Goal: Task Accomplishment & Management: Use online tool/utility

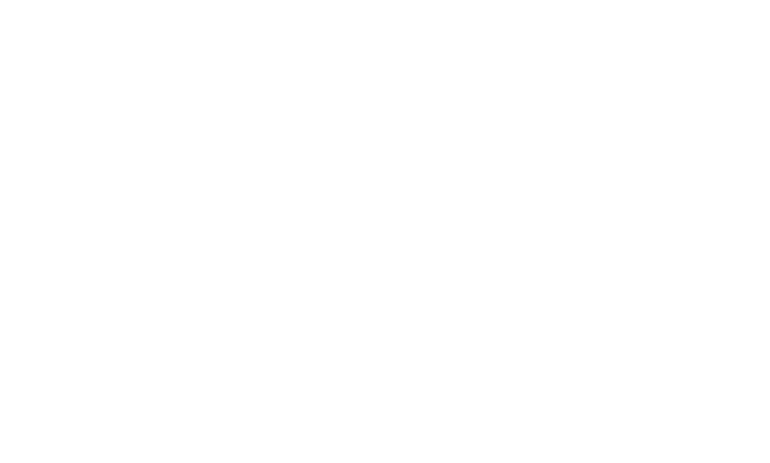
select select "Song"
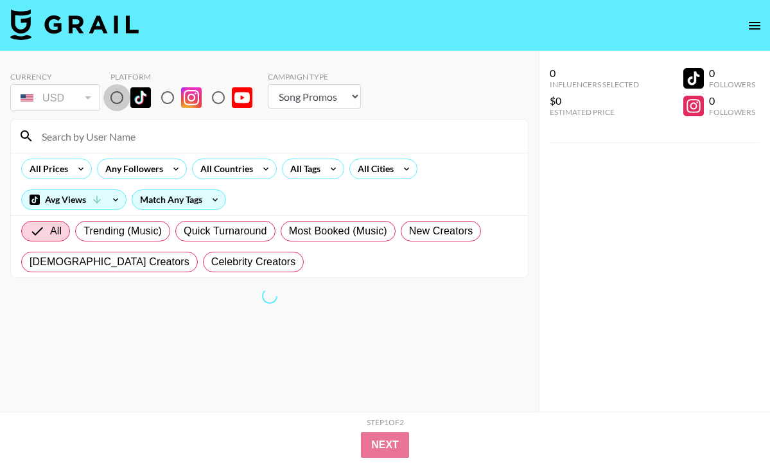
click at [116, 98] on input "radio" at bounding box center [116, 97] width 27 height 27
radio input "true"
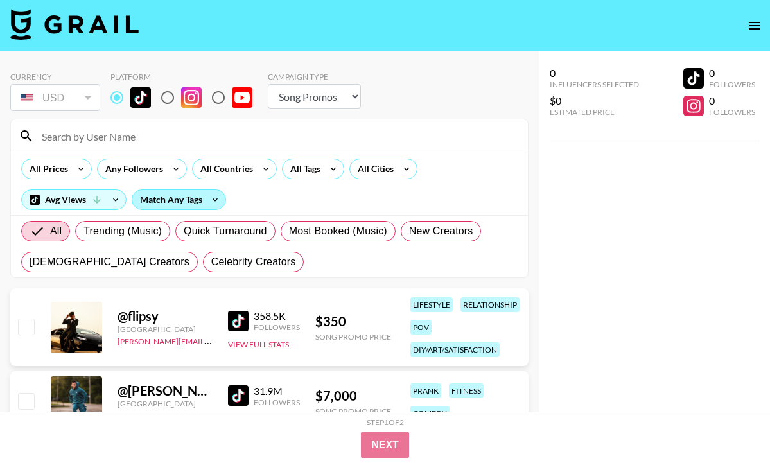
click at [199, 191] on div "Match Any Tags" at bounding box center [178, 199] width 93 height 19
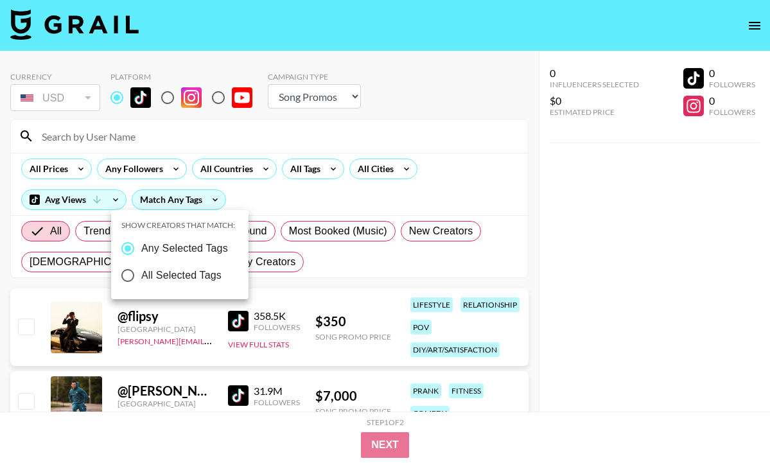
click at [315, 168] on div at bounding box center [385, 231] width 770 height 463
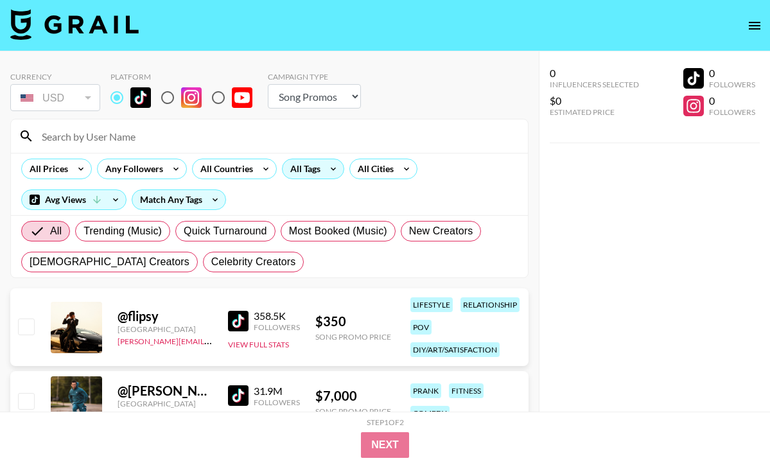
click at [313, 170] on div "All Tags" at bounding box center [303, 168] width 40 height 19
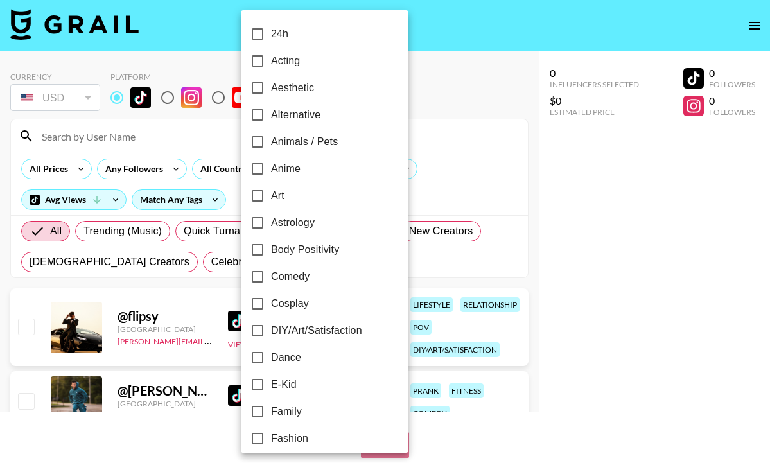
click at [270, 356] on input "Dance" at bounding box center [257, 357] width 27 height 27
checkbox input "true"
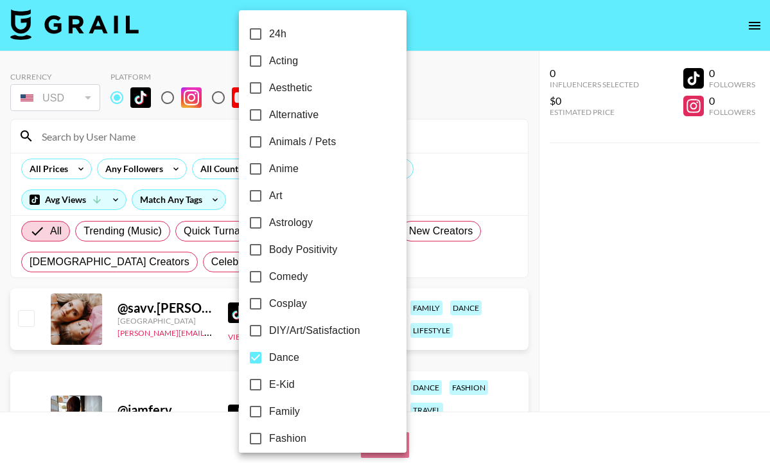
click at [67, 154] on div at bounding box center [385, 231] width 770 height 463
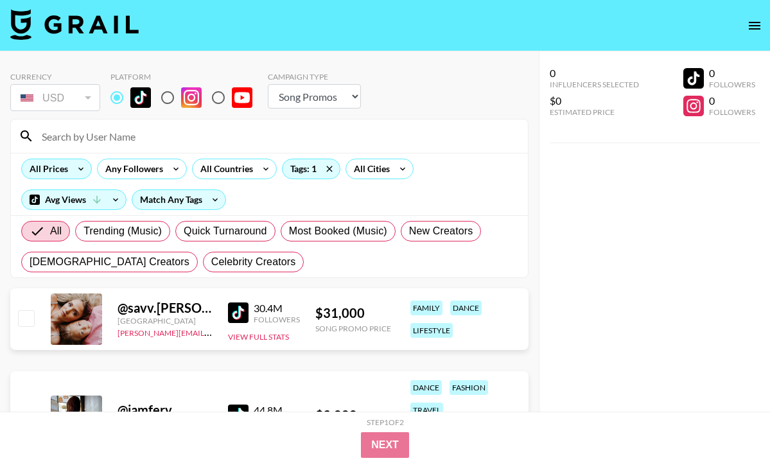
click at [58, 172] on div "All Prices" at bounding box center [46, 168] width 49 height 19
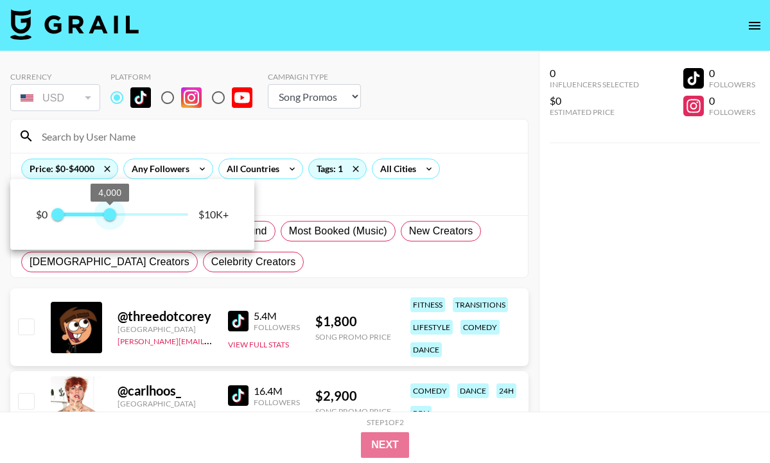
type input "1500"
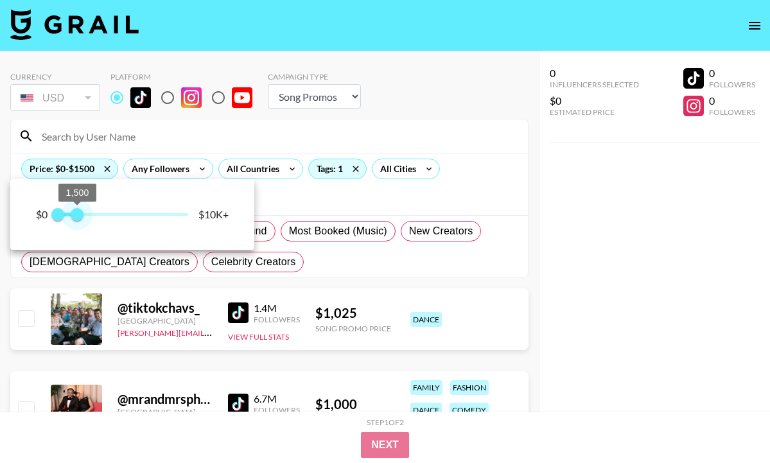
drag, startPoint x: 182, startPoint y: 216, endPoint x: 78, endPoint y: 217, distance: 104.1
click at [78, 217] on span "1,500" at bounding box center [77, 214] width 13 height 13
click at [264, 163] on div at bounding box center [385, 231] width 770 height 463
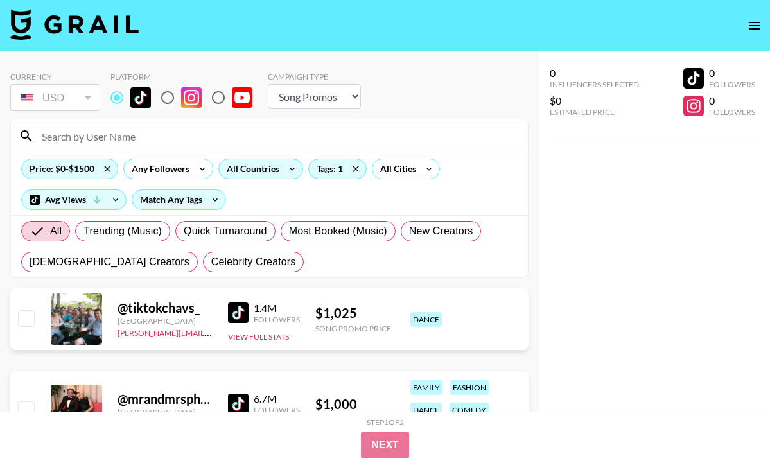
click at [265, 167] on div "All Countries" at bounding box center [250, 168] width 63 height 19
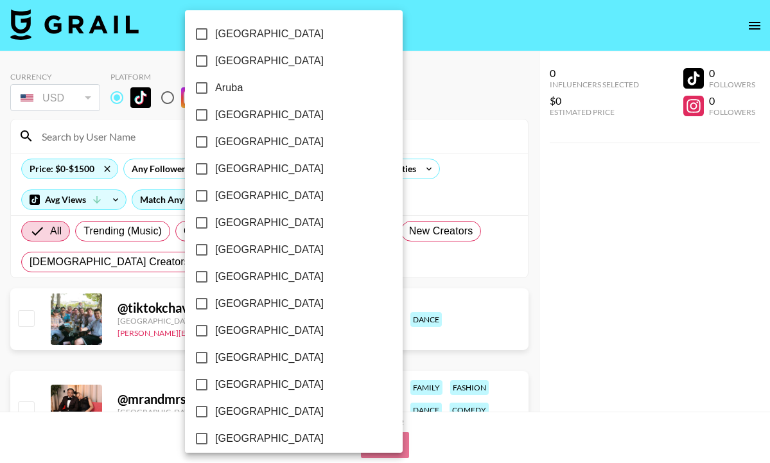
click at [141, 152] on div at bounding box center [385, 231] width 770 height 463
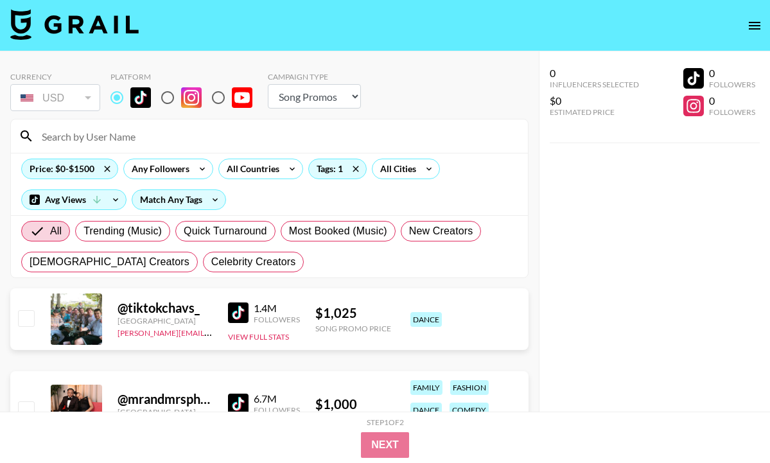
click at [163, 170] on div "Any Followers" at bounding box center [158, 168] width 68 height 19
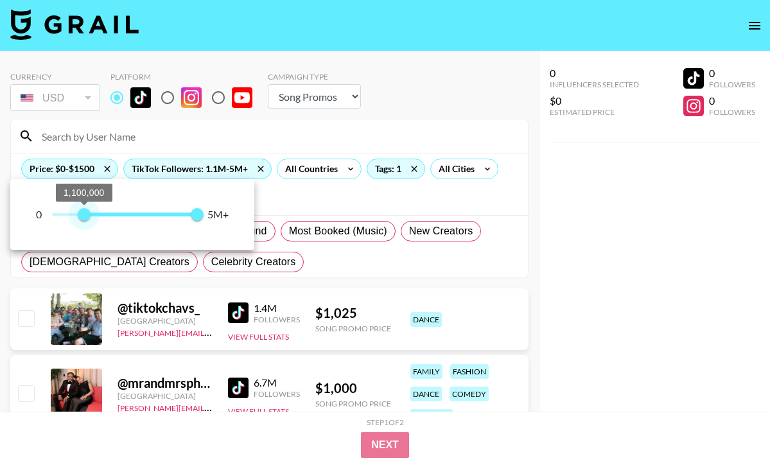
type input "1000000"
drag, startPoint x: 49, startPoint y: 212, endPoint x: 82, endPoint y: 214, distance: 32.8
click at [82, 214] on span "1,000,000" at bounding box center [81, 214] width 13 height 13
click at [262, 143] on div at bounding box center [385, 231] width 770 height 463
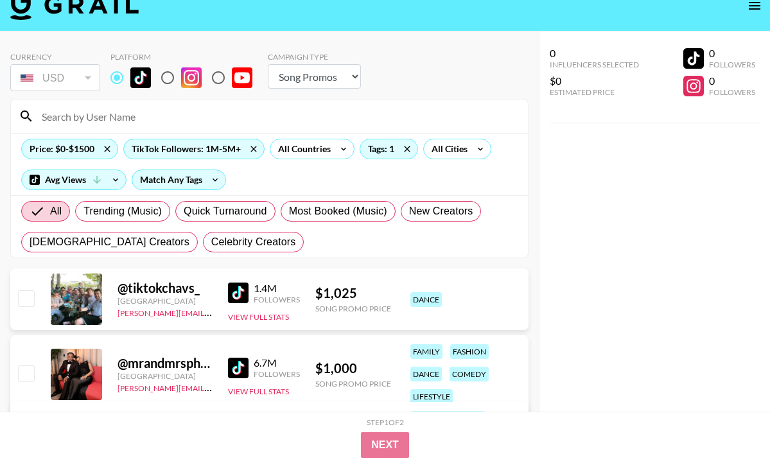
scroll to position [21, 0]
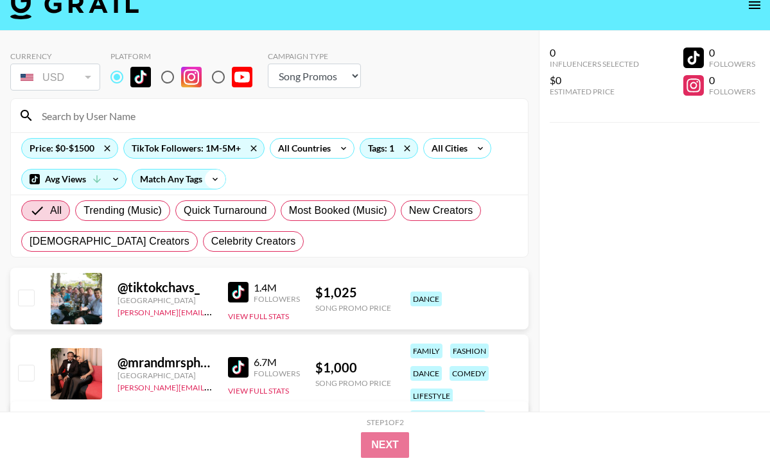
click at [209, 179] on icon at bounding box center [215, 179] width 21 height 19
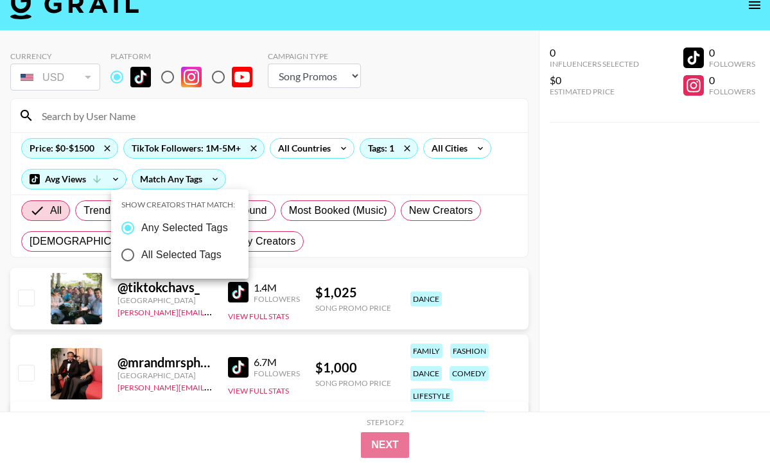
click at [208, 254] on span "All Selected Tags" at bounding box center [181, 254] width 80 height 15
click at [141, 254] on input "All Selected Tags" at bounding box center [127, 255] width 27 height 27
radio input "true"
radio input "false"
click at [349, 241] on div at bounding box center [385, 231] width 770 height 463
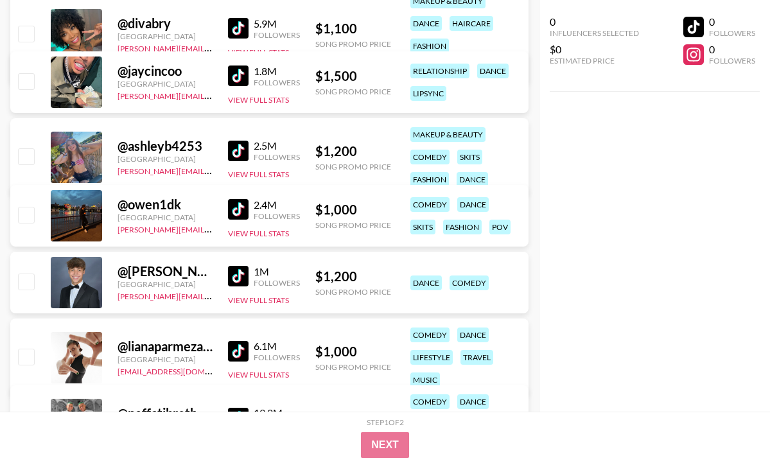
scroll to position [439, 0]
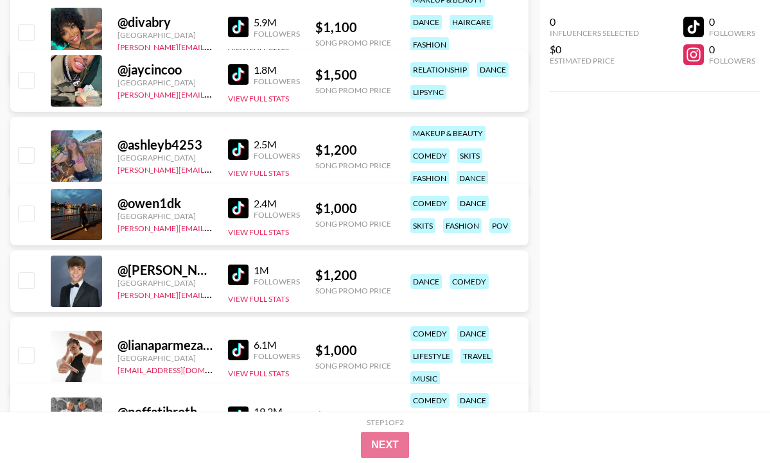
click at [238, 152] on img at bounding box center [238, 149] width 21 height 21
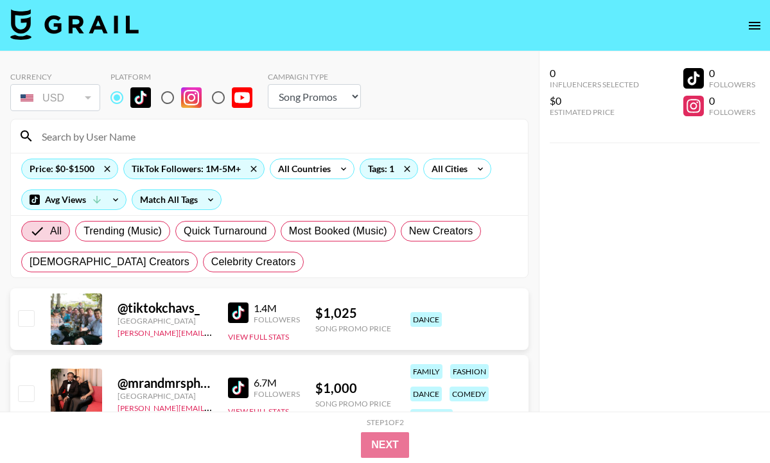
scroll to position [0, 0]
click at [460, 176] on div "All Cities" at bounding box center [447, 168] width 46 height 19
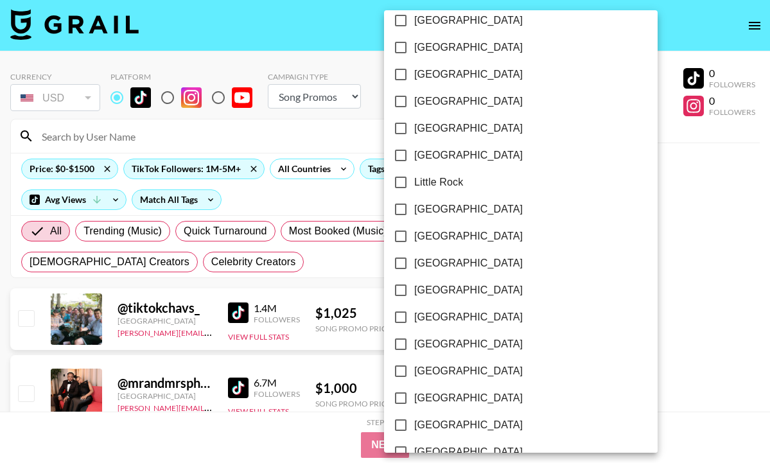
scroll to position [716, 0]
click at [312, 172] on div at bounding box center [385, 231] width 770 height 463
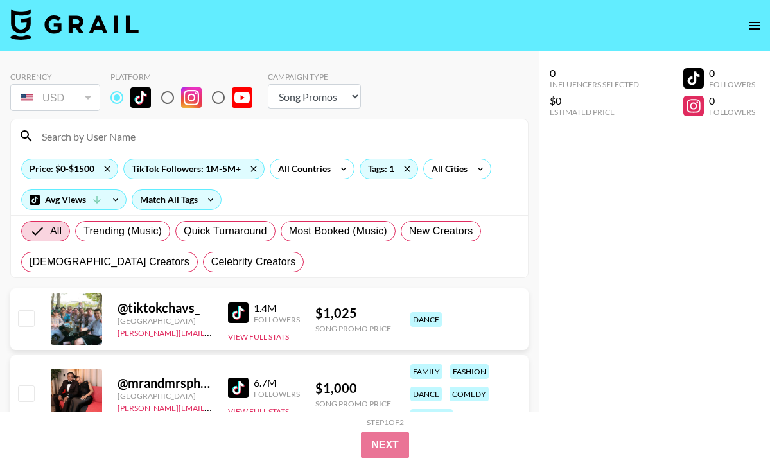
click at [324, 170] on div "All Countries" at bounding box center [301, 168] width 63 height 19
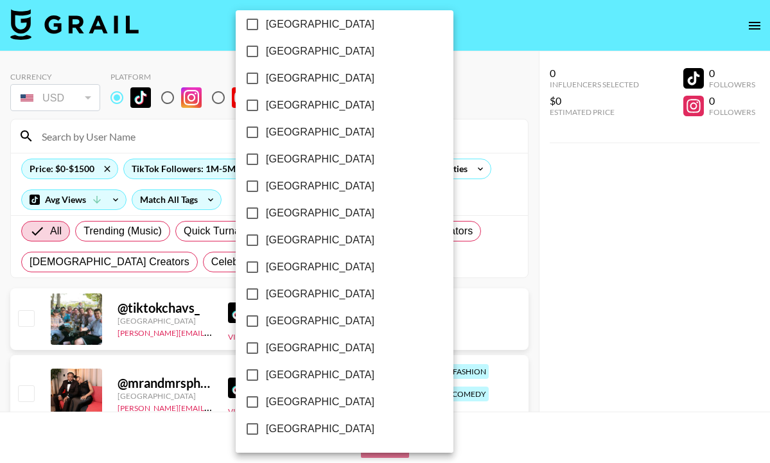
scroll to position [1035, 0]
click at [299, 404] on span "[GEOGRAPHIC_DATA]" at bounding box center [320, 401] width 109 height 15
click at [266, 404] on input "[GEOGRAPHIC_DATA]" at bounding box center [252, 402] width 27 height 27
checkbox input "true"
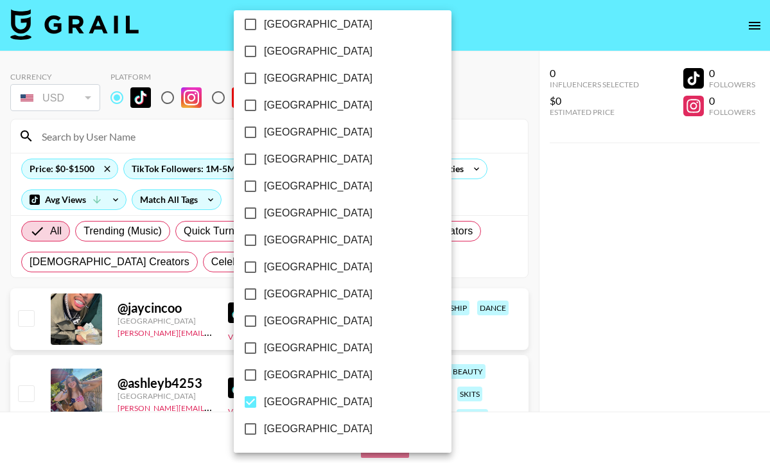
click at [419, 273] on div at bounding box center [385, 231] width 770 height 463
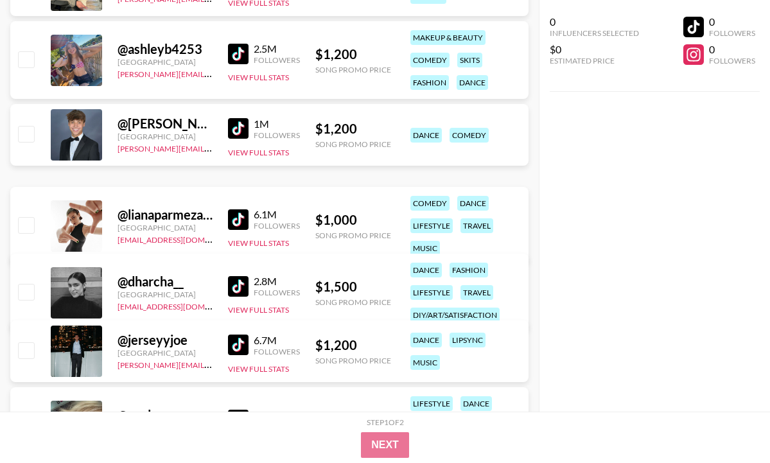
scroll to position [422, 0]
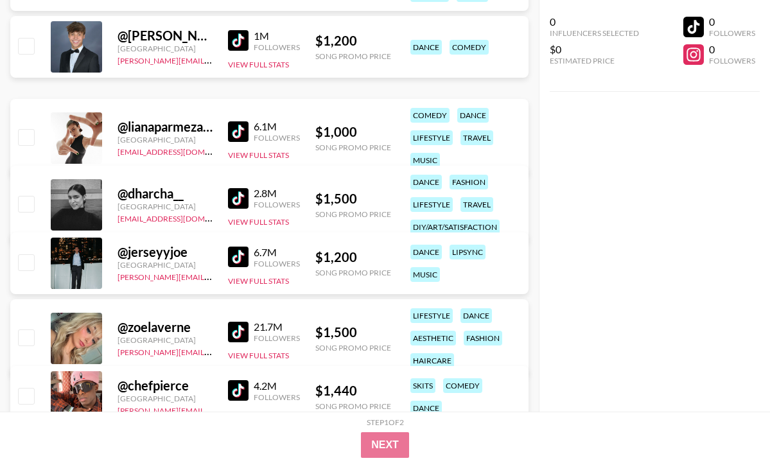
click at [237, 130] on img at bounding box center [238, 131] width 21 height 21
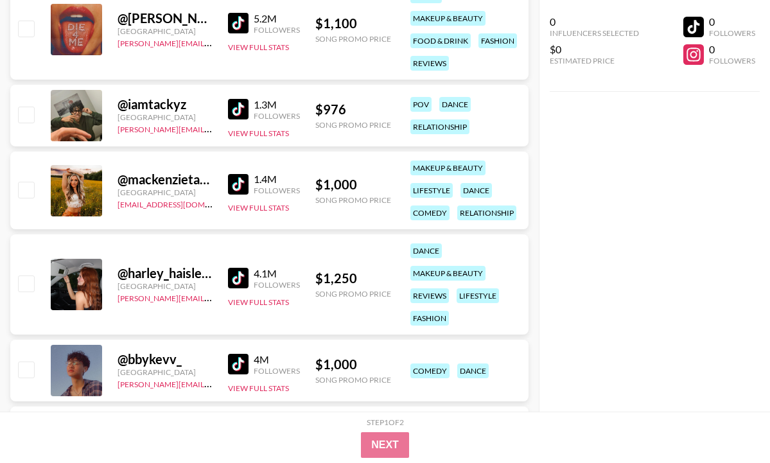
scroll to position [876, 0]
click at [233, 184] on img at bounding box center [238, 183] width 21 height 21
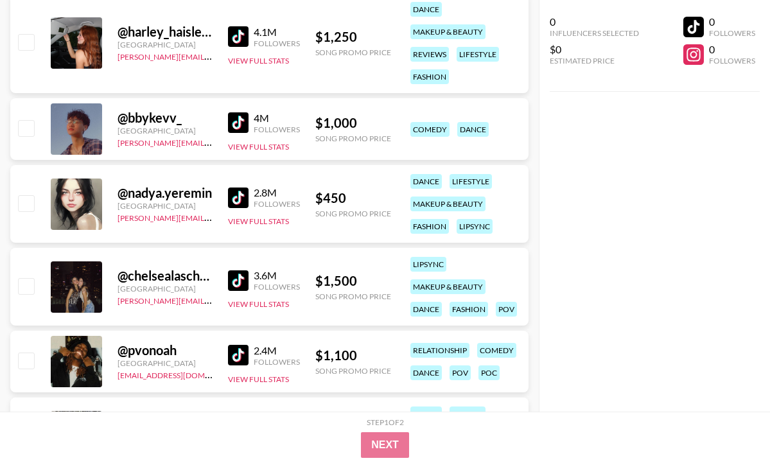
scroll to position [1118, 0]
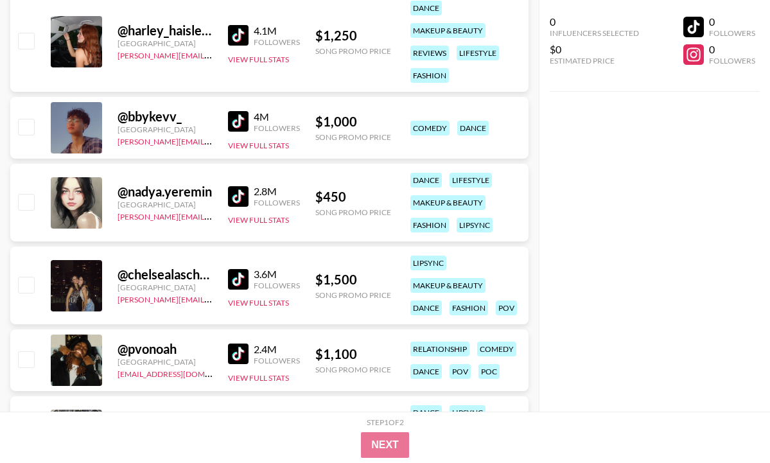
click at [238, 274] on img at bounding box center [238, 279] width 21 height 21
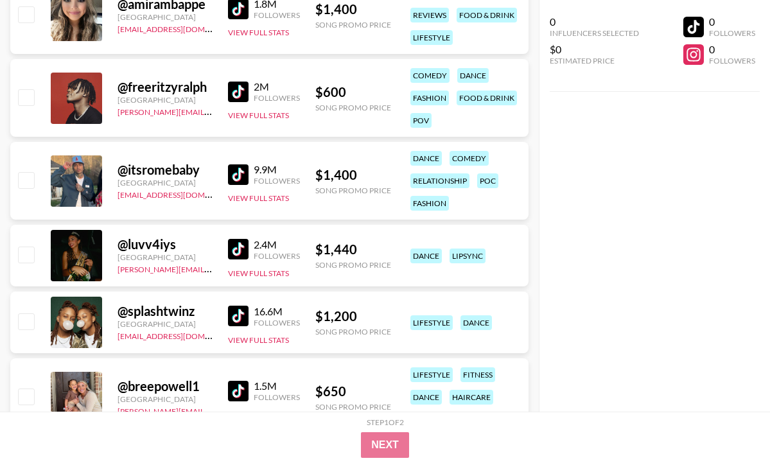
scroll to position [1639, 0]
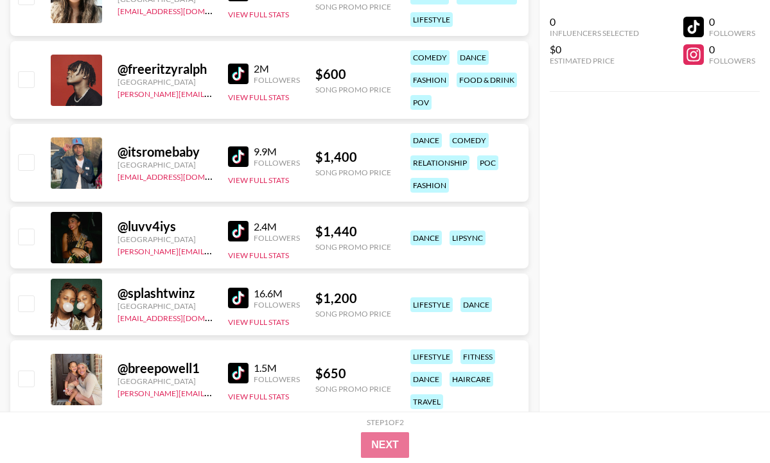
click at [228, 230] on img at bounding box center [238, 231] width 21 height 21
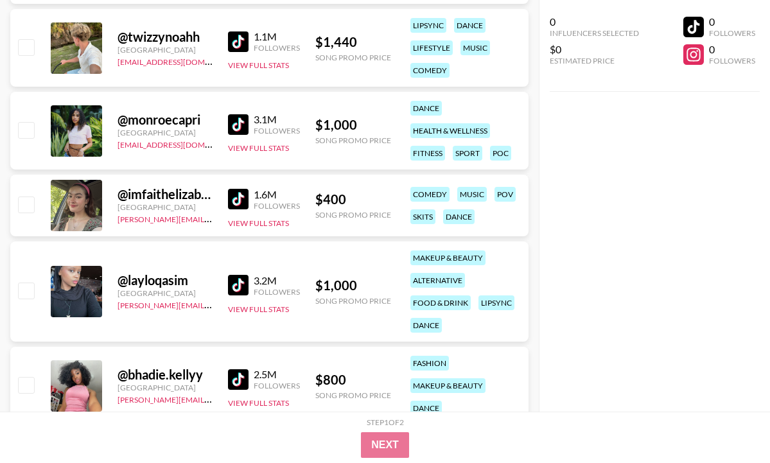
scroll to position [2969, 0]
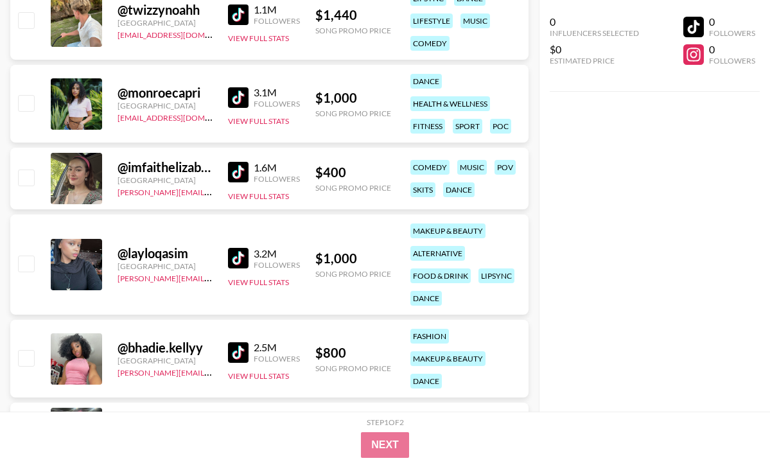
click at [229, 96] on img at bounding box center [238, 97] width 21 height 21
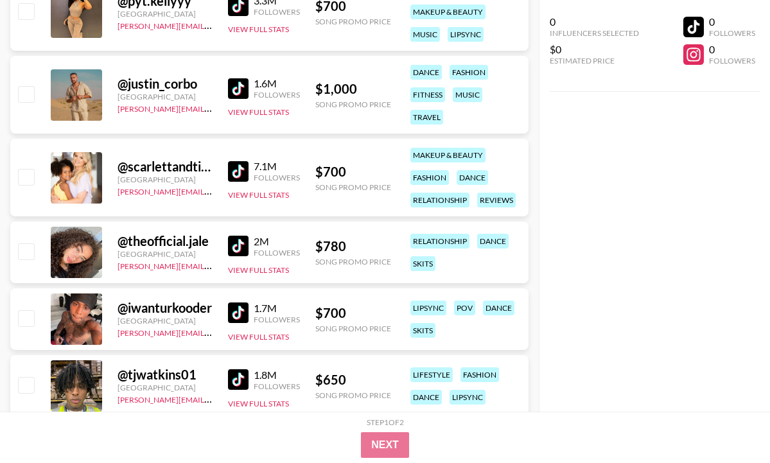
scroll to position [3466, 0]
click at [240, 239] on img at bounding box center [238, 246] width 21 height 21
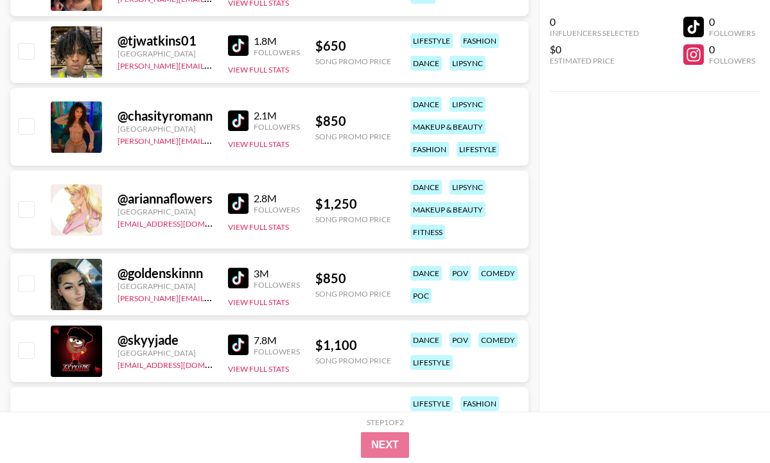
scroll to position [3935, 0]
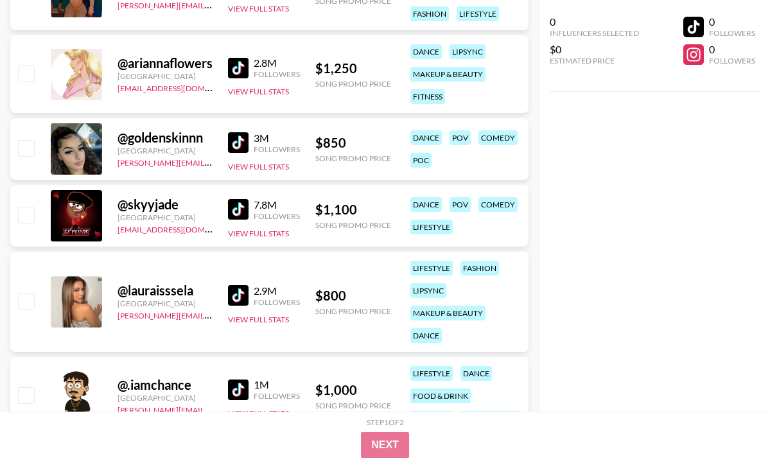
click at [237, 143] on img at bounding box center [238, 142] width 21 height 21
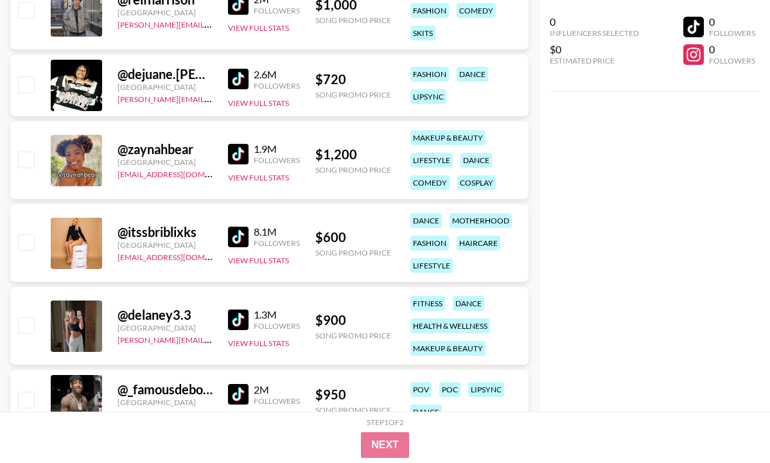
scroll to position [4601, 0]
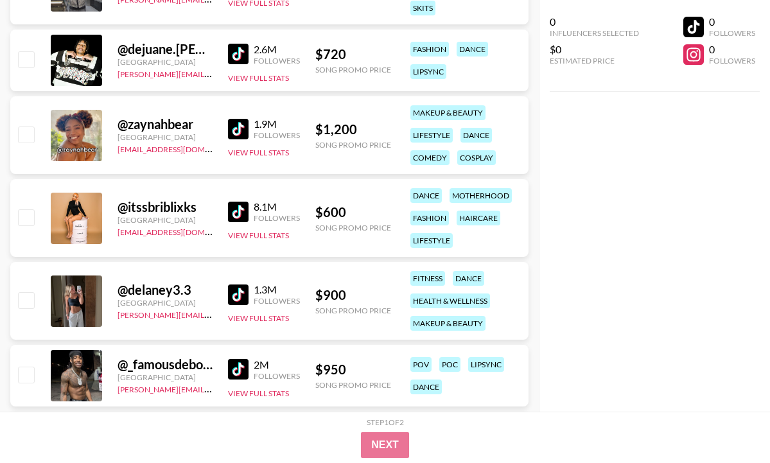
click at [232, 214] on img at bounding box center [238, 212] width 21 height 21
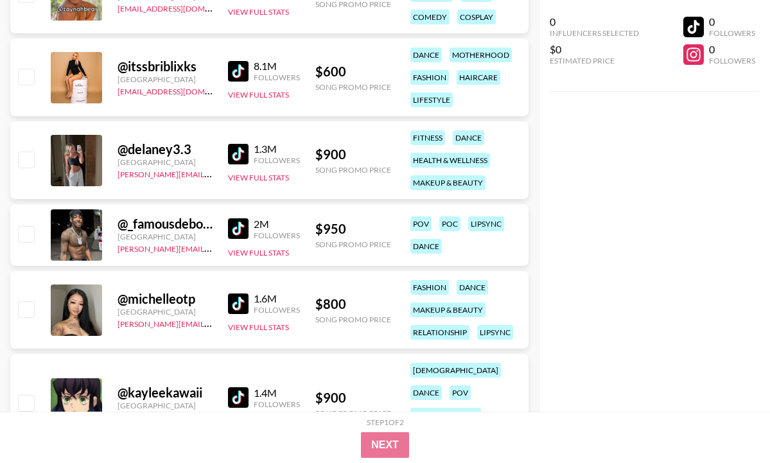
scroll to position [4781, 0]
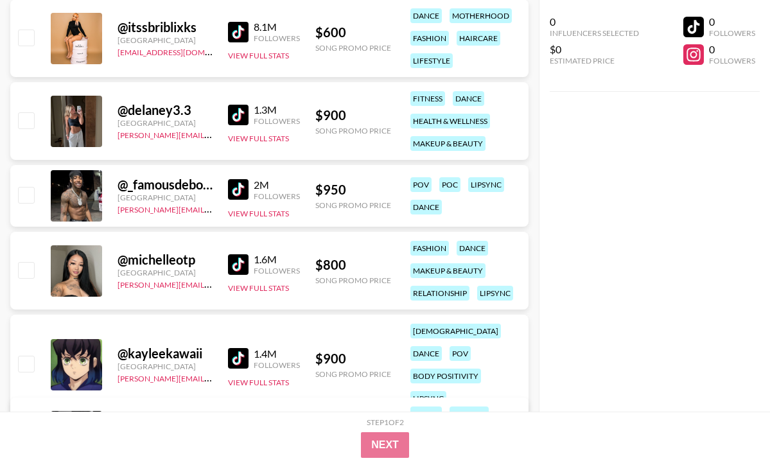
click at [233, 117] on img at bounding box center [238, 115] width 21 height 21
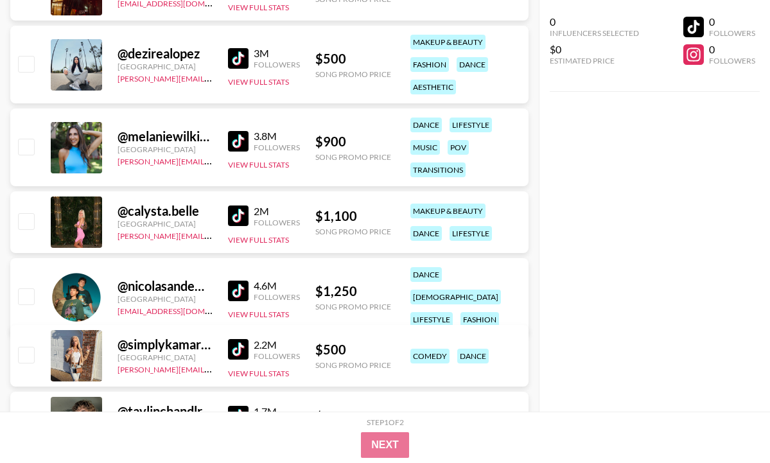
scroll to position [5535, 0]
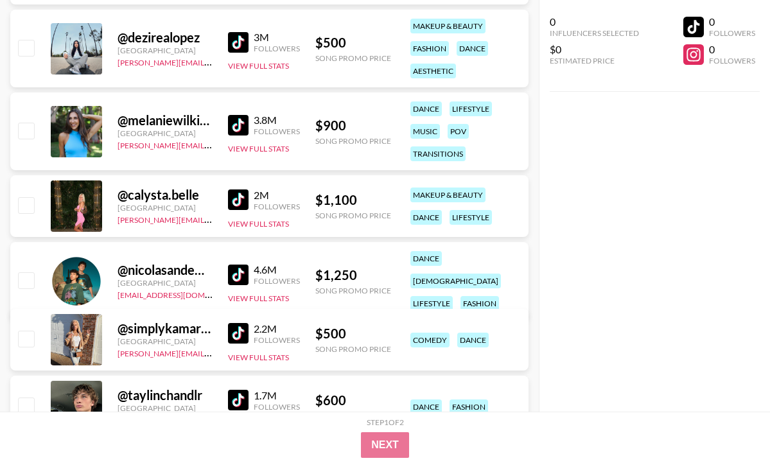
click at [228, 202] on img at bounding box center [238, 200] width 21 height 21
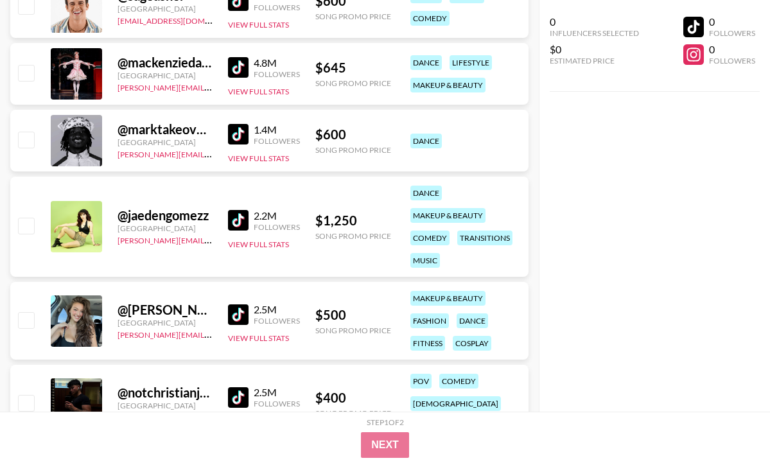
scroll to position [6371, 0]
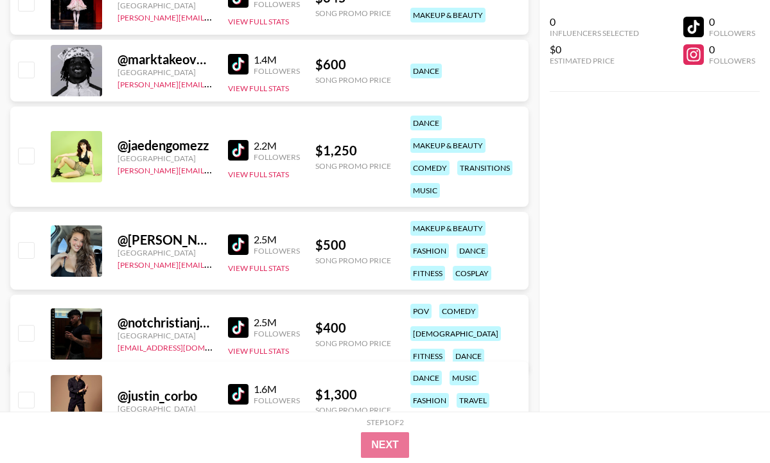
click at [235, 149] on img at bounding box center [238, 150] width 21 height 21
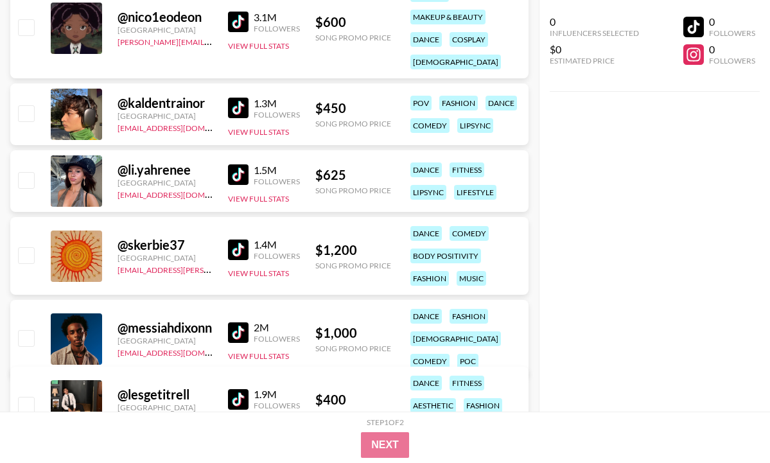
scroll to position [7513, 0]
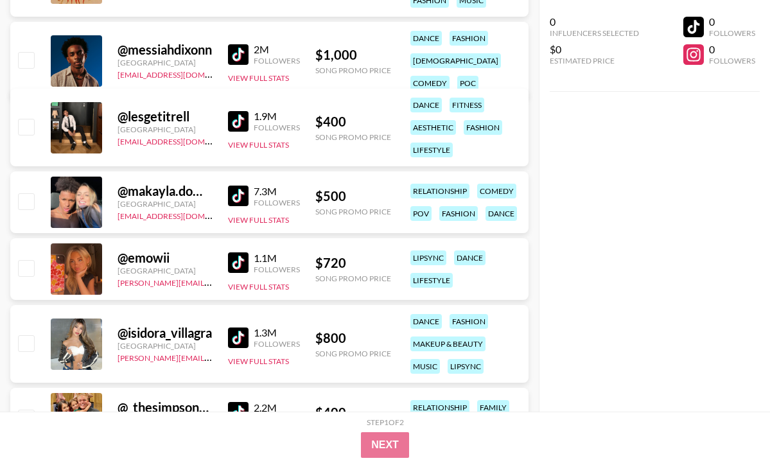
click at [240, 262] on img at bounding box center [238, 262] width 21 height 21
